Goal: Task Accomplishment & Management: Use online tool/utility

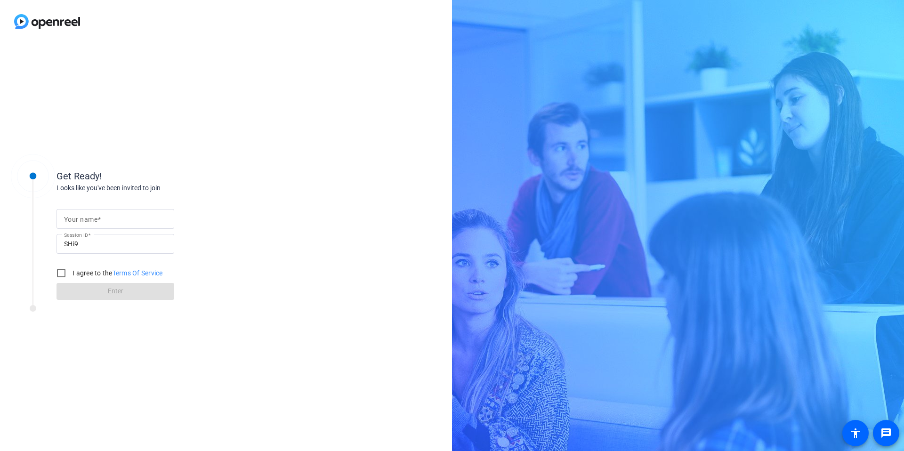
click at [130, 219] on input "Your name" at bounding box center [115, 218] width 103 height 11
type input "[PERSON_NAME]"
click at [101, 271] on label "I agree to the Terms Of Service" at bounding box center [117, 272] width 92 height 9
click at [71, 271] on input "I agree to the Terms Of Service" at bounding box center [61, 273] width 19 height 19
checkbox input "true"
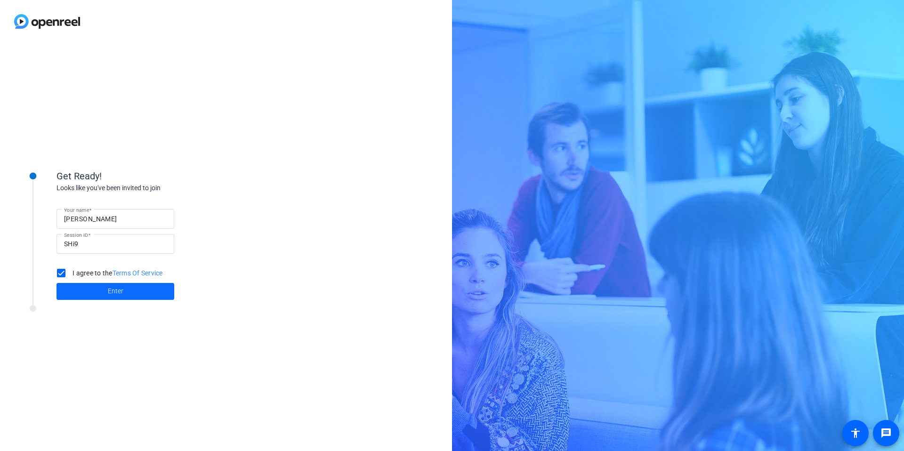
click at [107, 291] on span at bounding box center [115, 291] width 118 height 23
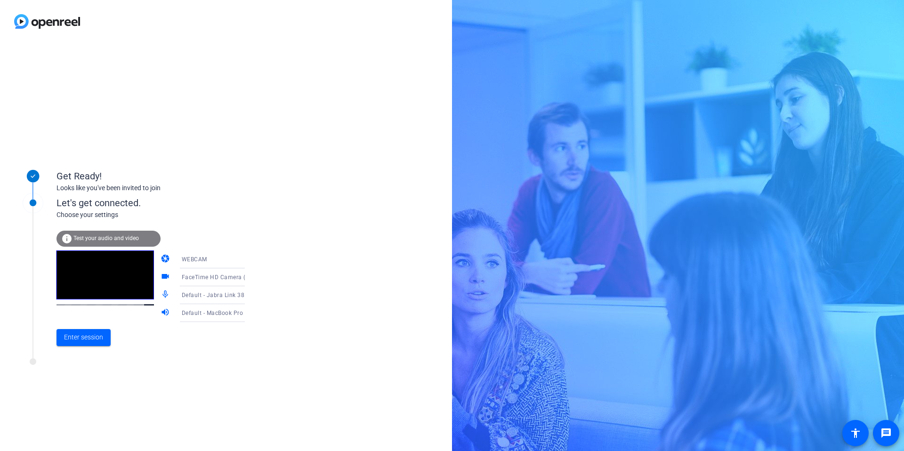
click at [196, 294] on span "Default - Jabra Link 380 (0b0e:24c8)" at bounding box center [232, 295] width 101 height 8
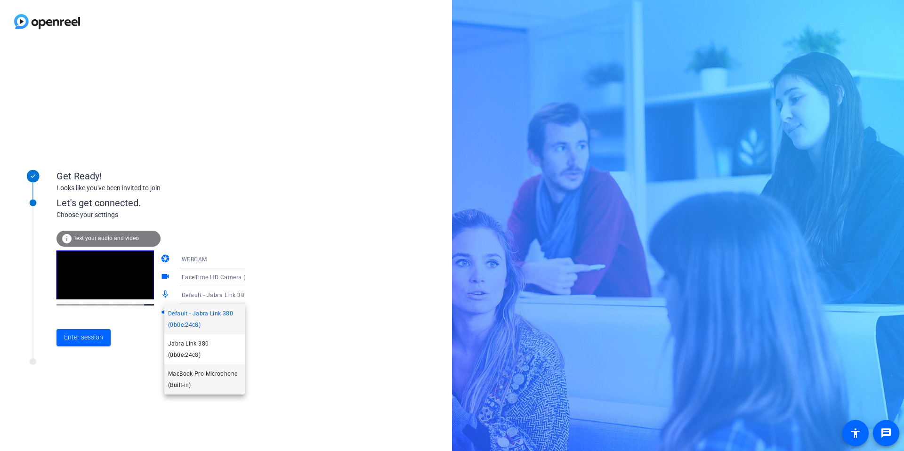
click at [208, 376] on span "MacBook Pro Microphone (Built-in)" at bounding box center [204, 379] width 73 height 23
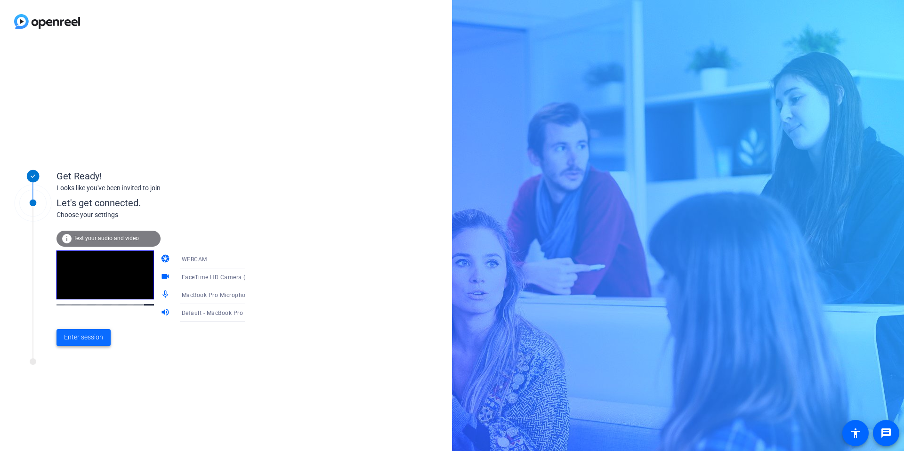
click at [98, 337] on span "Enter session" at bounding box center [83, 337] width 39 height 10
